Goal: Task Accomplishment & Management: Manage account settings

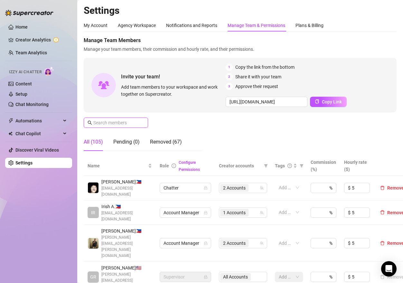
click at [126, 124] on input "text" at bounding box center [116, 122] width 46 height 7
click at [126, 122] on input "text" at bounding box center [116, 122] width 46 height 7
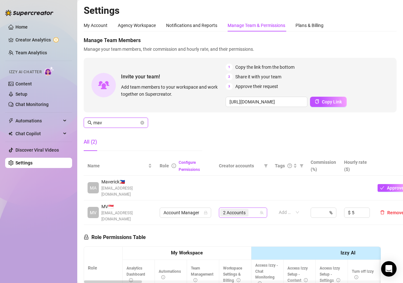
click at [258, 212] on div "2 Accounts" at bounding box center [239, 213] width 39 height 9
type input "mav"
click at [256, 209] on div "2 Accounts" at bounding box center [239, 213] width 39 height 9
type input "sebi"
click at [231, 193] on span "Select tree node" at bounding box center [231, 193] width 5 height 5
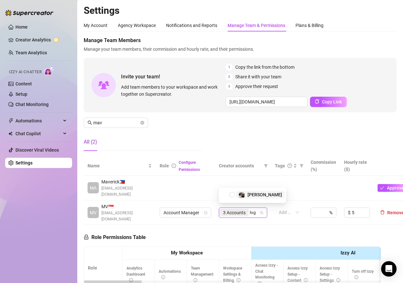
type input "loga"
click at [232, 194] on span "Select tree node" at bounding box center [231, 193] width 5 height 5
type input "aust"
click at [230, 194] on span "Select tree node" at bounding box center [231, 193] width 5 height 5
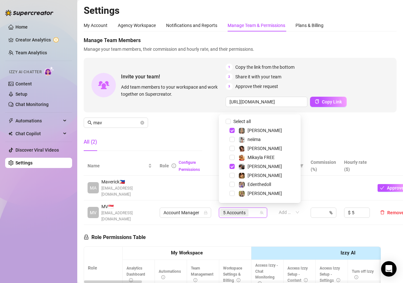
click at [42, 195] on div "Home Creator Analytics Team Analytics Izzy AI Chatter Content Setup Chat Monito…" at bounding box center [38, 139] width 67 height 278
